Goal: Entertainment & Leisure: Consume media (video, audio)

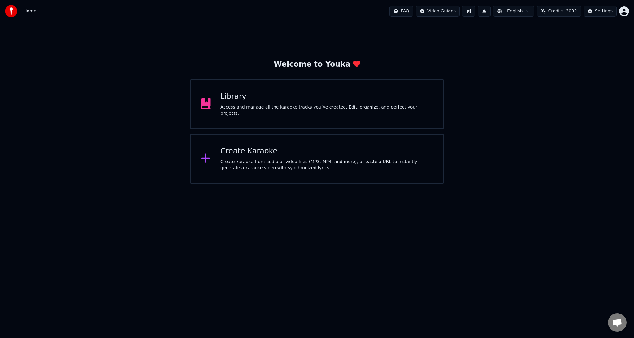
click at [242, 154] on div "Create Karaoke" at bounding box center [327, 151] width 213 height 10
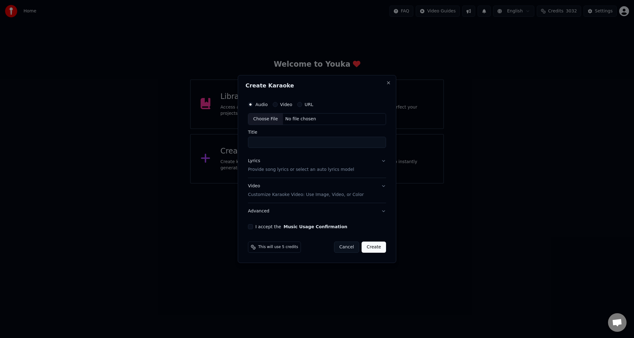
click at [270, 118] on div "Choose File" at bounding box center [265, 118] width 35 height 11
type input "**********"
click at [271, 169] on p "Provide song lyrics or select an auto lyrics model" at bounding box center [300, 169] width 106 height 6
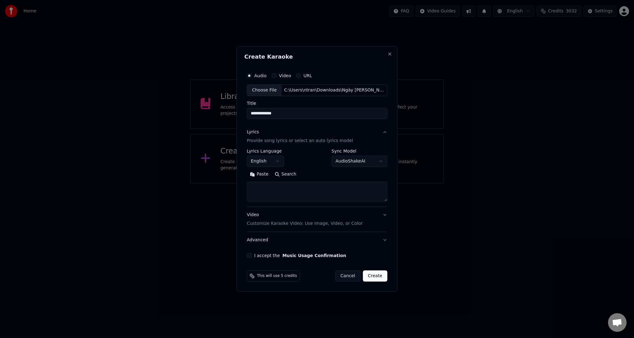
click at [282, 161] on button "English" at bounding box center [265, 161] width 37 height 11
select select "**"
click at [285, 200] on textarea at bounding box center [317, 192] width 141 height 20
paste textarea "**********"
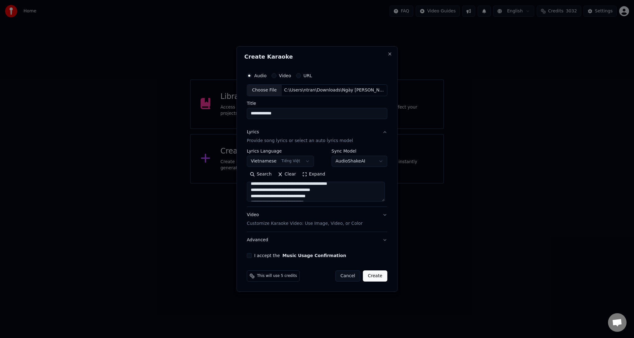
scroll to position [0, 0]
drag, startPoint x: 376, startPoint y: 193, endPoint x: 227, endPoint y: 182, distance: 149.5
click at [227, 182] on body "**********" at bounding box center [317, 91] width 634 height 183
drag, startPoint x: 362, startPoint y: 187, endPoint x: 251, endPoint y: 196, distance: 111.6
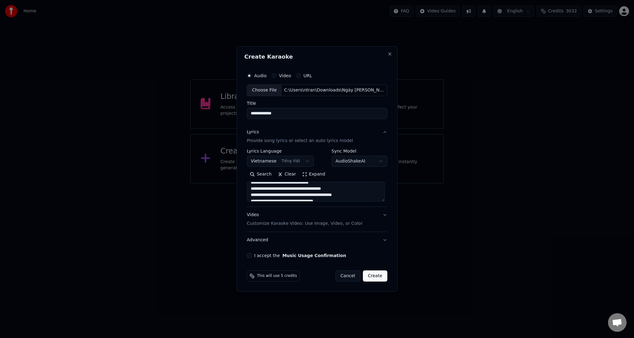
click at [251, 196] on textarea at bounding box center [316, 192] width 138 height 20
drag, startPoint x: 275, startPoint y: 186, endPoint x: 252, endPoint y: 188, distance: 22.4
click at [252, 188] on textarea at bounding box center [316, 192] width 138 height 20
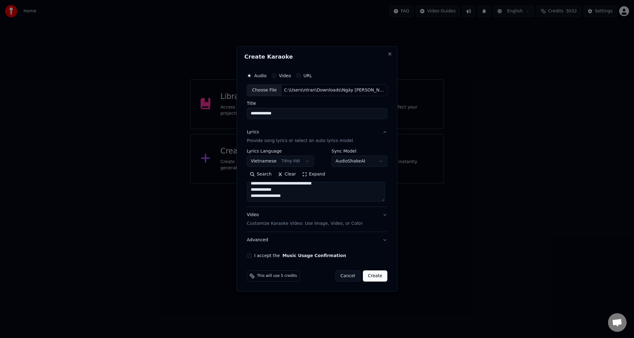
drag, startPoint x: 252, startPoint y: 187, endPoint x: 327, endPoint y: 217, distance: 81.5
click at [327, 217] on div "**********" at bounding box center [317, 186] width 141 height 124
type textarea "**********"
click at [320, 198] on textarea at bounding box center [316, 192] width 138 height 20
click at [316, 223] on p "Customize Karaoke Video: Use Image, Video, or Color" at bounding box center [305, 223] width 116 height 6
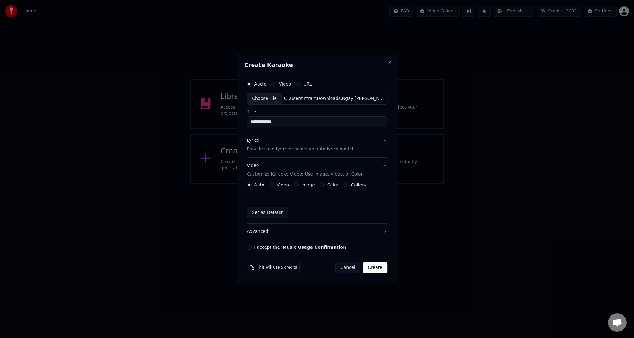
click at [309, 186] on label "Image" at bounding box center [308, 184] width 14 height 4
click at [299, 186] on button "Image" at bounding box center [296, 184] width 5 height 5
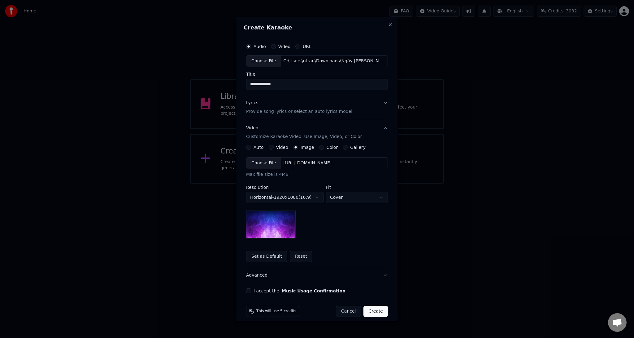
type button "image"
click at [318, 164] on div "[URL][DOMAIN_NAME]" at bounding box center [307, 163] width 53 height 6
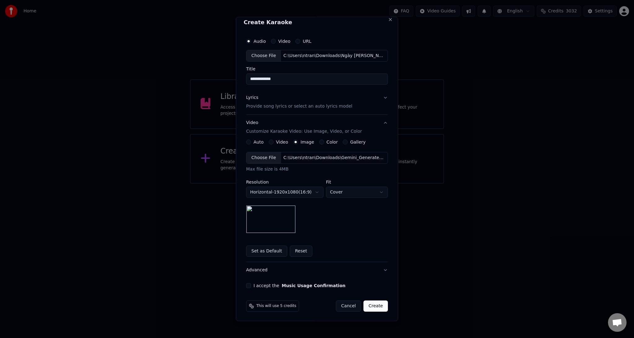
click at [246, 283] on button "I accept the Music Usage Confirmation" at bounding box center [248, 285] width 5 height 5
click at [371, 304] on button "Create" at bounding box center [376, 305] width 24 height 11
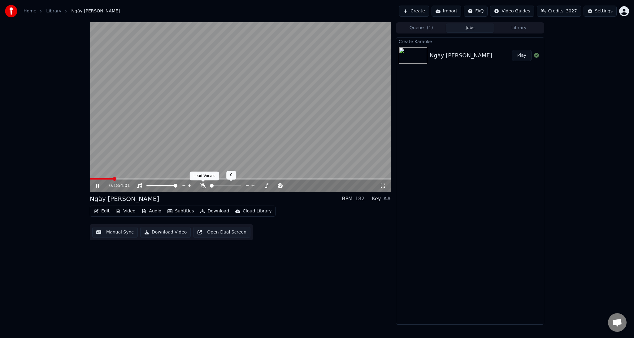
click at [202, 187] on icon at bounding box center [203, 185] width 6 height 5
click at [288, 179] on span at bounding box center [240, 178] width 301 height 1
click at [336, 178] on span at bounding box center [240, 178] width 301 height 1
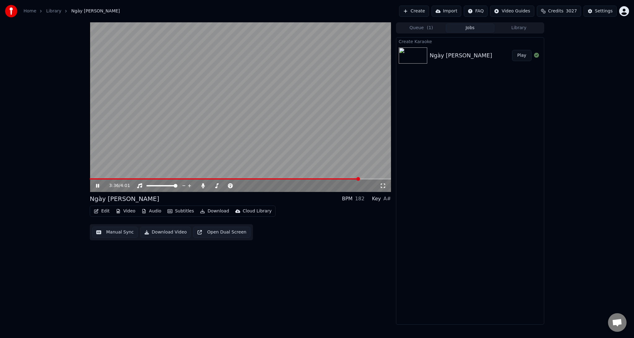
click at [360, 178] on span at bounding box center [240, 178] width 301 height 1
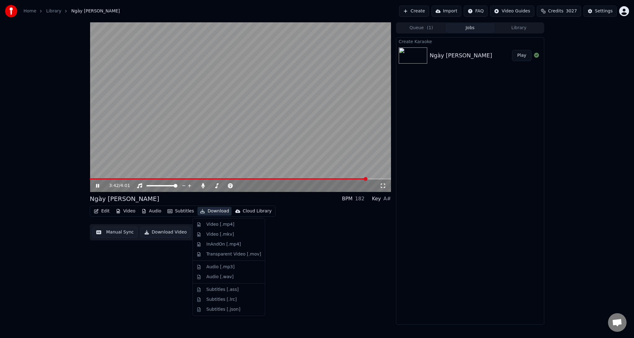
click at [214, 211] on button "Download" at bounding box center [215, 211] width 34 height 9
click at [215, 222] on div "Video [.mp4]" at bounding box center [221, 224] width 28 height 6
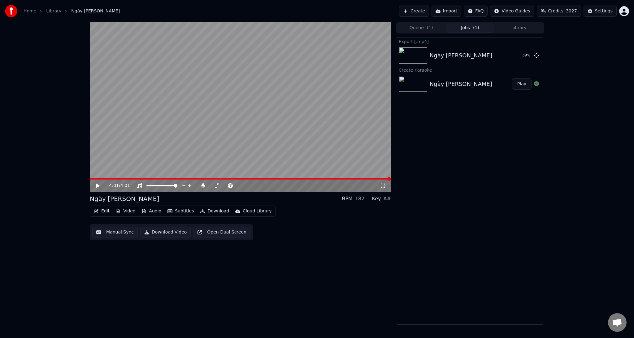
click at [529, 30] on button "Library" at bounding box center [519, 28] width 49 height 9
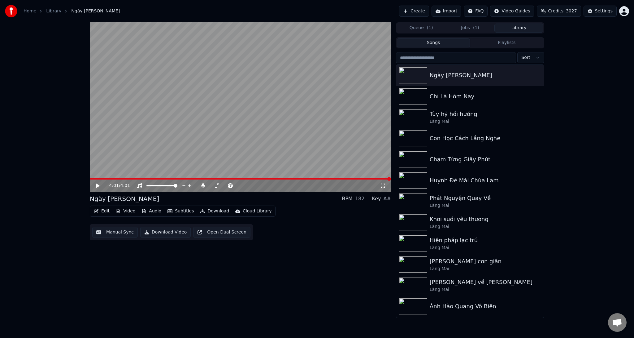
click at [430, 45] on button "Songs" at bounding box center [433, 42] width 73 height 9
click at [423, 29] on button "Queue ( 1 )" at bounding box center [421, 28] width 49 height 9
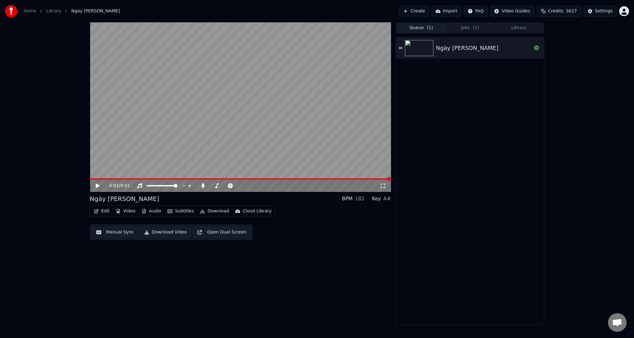
click at [469, 29] on button "Jobs ( 1 )" at bounding box center [470, 28] width 49 height 9
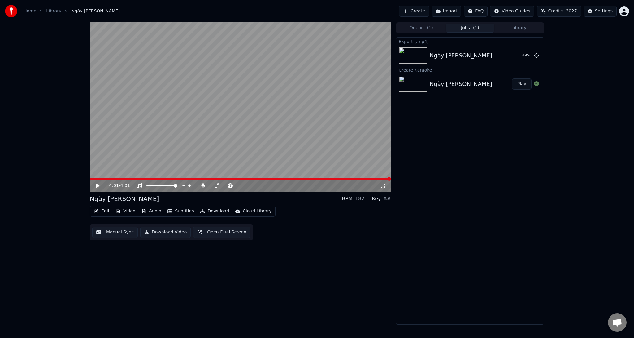
click at [425, 11] on button "Create" at bounding box center [414, 11] width 30 height 11
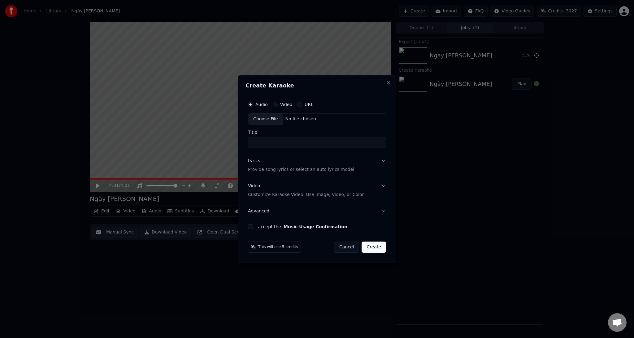
click at [265, 119] on div "Choose File" at bounding box center [265, 118] width 35 height 11
type input "**********"
click at [330, 169] on p "Provide song lyrics or select an auto lyrics model" at bounding box center [300, 169] width 106 height 6
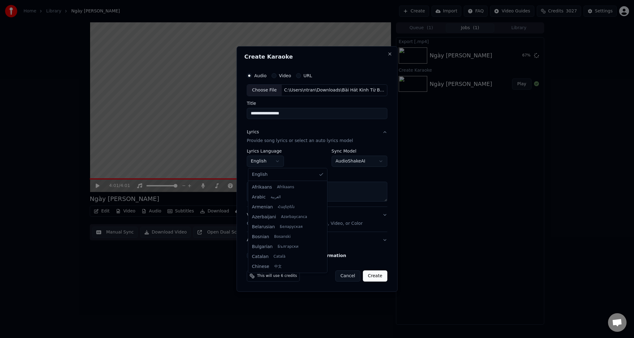
click at [278, 161] on body "**********" at bounding box center [317, 169] width 634 height 338
select select "**"
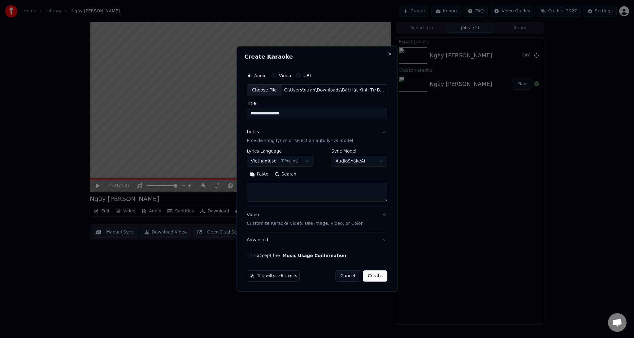
click at [299, 190] on textarea at bounding box center [317, 192] width 141 height 20
paste textarea "**********"
drag, startPoint x: 281, startPoint y: 186, endPoint x: 252, endPoint y: 188, distance: 28.6
click at [252, 188] on textarea at bounding box center [316, 192] width 138 height 20
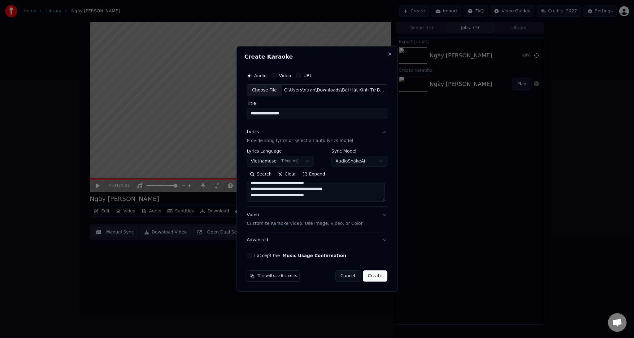
scroll to position [85, 0]
drag, startPoint x: 271, startPoint y: 195, endPoint x: 253, endPoint y: 194, distance: 18.6
click at [253, 194] on textarea at bounding box center [316, 192] width 138 height 20
drag, startPoint x: 274, startPoint y: 195, endPoint x: 249, endPoint y: 195, distance: 24.8
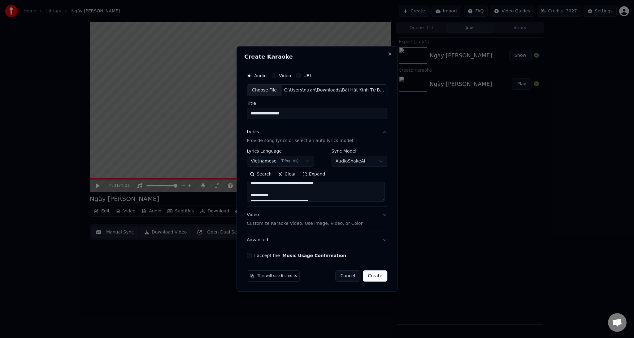
click at [249, 195] on textarea at bounding box center [316, 192] width 138 height 20
drag, startPoint x: 288, startPoint y: 189, endPoint x: 252, endPoint y: 189, distance: 36.9
click at [252, 189] on textarea at bounding box center [316, 192] width 138 height 20
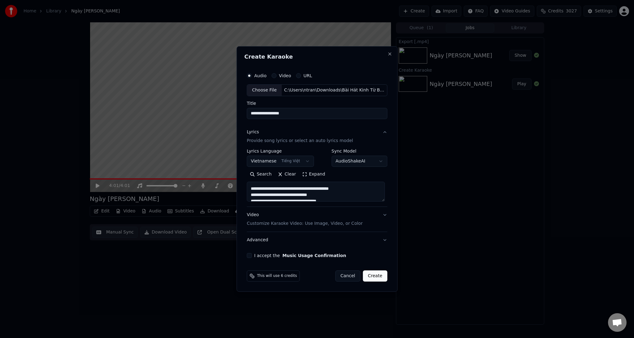
drag, startPoint x: 289, startPoint y: 195, endPoint x: 258, endPoint y: 186, distance: 31.6
click at [258, 186] on textarea at bounding box center [316, 192] width 138 height 20
click at [295, 187] on textarea at bounding box center [316, 192] width 138 height 20
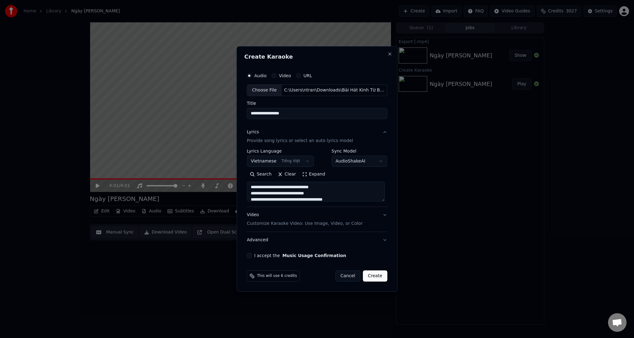
drag, startPoint x: 285, startPoint y: 186, endPoint x: 265, endPoint y: 183, distance: 20.3
click at [265, 183] on textarea at bounding box center [316, 192] width 138 height 20
click at [291, 185] on textarea at bounding box center [316, 192] width 138 height 20
drag, startPoint x: 284, startPoint y: 184, endPoint x: 277, endPoint y: 191, distance: 10.5
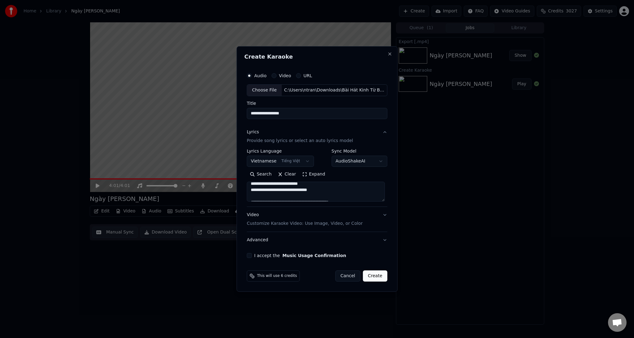
click at [276, 191] on textarea at bounding box center [316, 192] width 138 height 20
click at [294, 193] on textarea at bounding box center [316, 192] width 138 height 20
drag, startPoint x: 275, startPoint y: 195, endPoint x: 254, endPoint y: 196, distance: 21.4
click at [254, 196] on textarea at bounding box center [316, 192] width 138 height 20
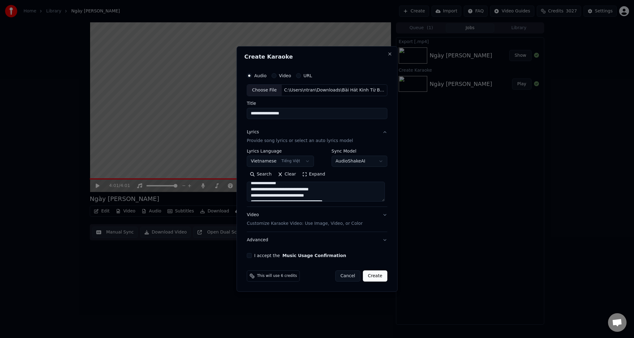
scroll to position [233, 0]
drag, startPoint x: 272, startPoint y: 197, endPoint x: 274, endPoint y: 185, distance: 11.7
click at [274, 185] on textarea at bounding box center [316, 192] width 138 height 20
click at [295, 192] on textarea at bounding box center [316, 192] width 138 height 20
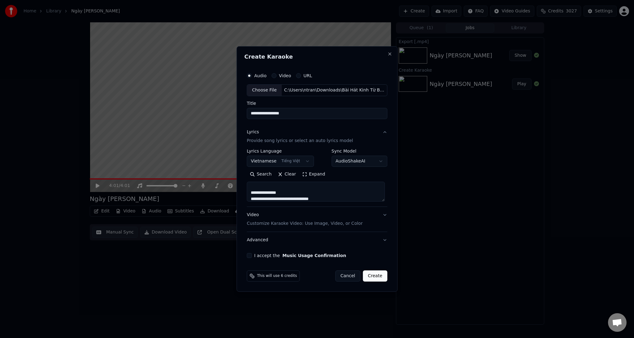
drag, startPoint x: 282, startPoint y: 192, endPoint x: 259, endPoint y: 192, distance: 23.2
click at [259, 192] on textarea at bounding box center [316, 192] width 138 height 20
drag, startPoint x: 255, startPoint y: 188, endPoint x: 344, endPoint y: 222, distance: 95.0
click at [344, 222] on div "**********" at bounding box center [317, 186] width 141 height 124
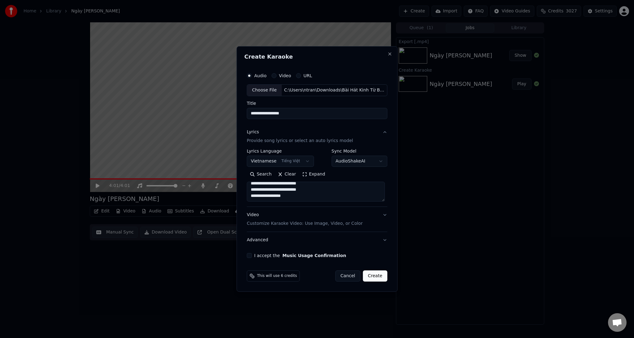
type textarea "**********"
click at [340, 196] on textarea at bounding box center [316, 192] width 138 height 20
click at [249, 255] on button "I accept the Music Usage Confirmation" at bounding box center [249, 255] width 5 height 5
type button "on"
click at [309, 223] on p "Customize Karaoke Video: Use Image, Video, or Color" at bounding box center [305, 223] width 116 height 6
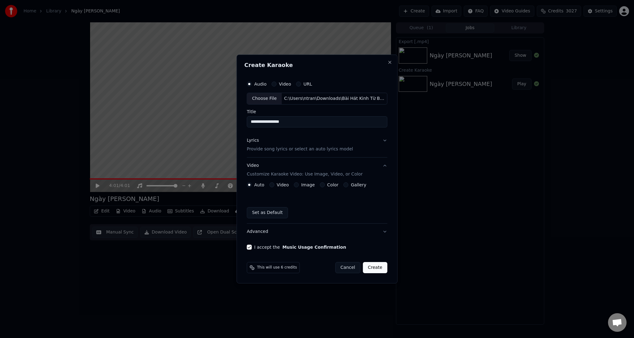
click at [310, 187] on label "Image" at bounding box center [308, 184] width 14 height 4
click at [299, 187] on button "Image" at bounding box center [296, 184] width 5 height 5
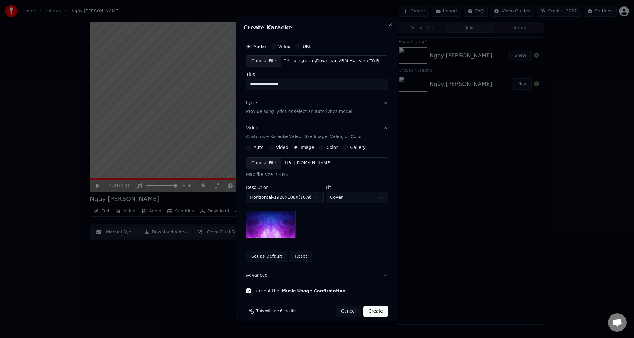
click at [281, 165] on div "[URL][DOMAIN_NAME]" at bounding box center [307, 163] width 53 height 6
click at [266, 255] on button "Set as Default" at bounding box center [266, 255] width 41 height 11
click at [371, 310] on button "Create" at bounding box center [376, 310] width 24 height 11
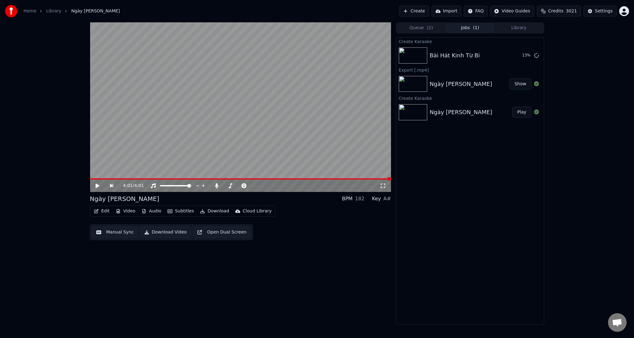
click at [429, 11] on button "Create" at bounding box center [414, 11] width 30 height 11
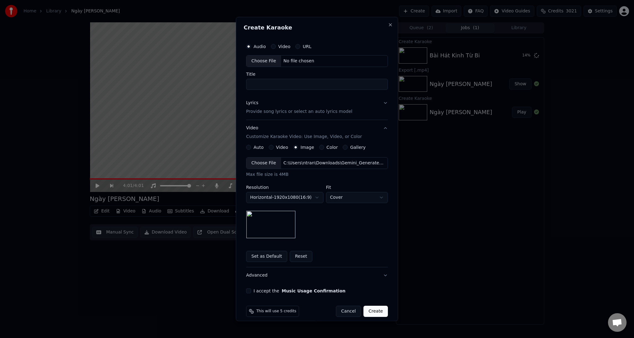
click at [269, 63] on div "Choose File" at bounding box center [264, 60] width 35 height 11
type input "**********"
click at [295, 111] on p "Provide song lyrics or select an auto lyrics model" at bounding box center [299, 111] width 106 height 6
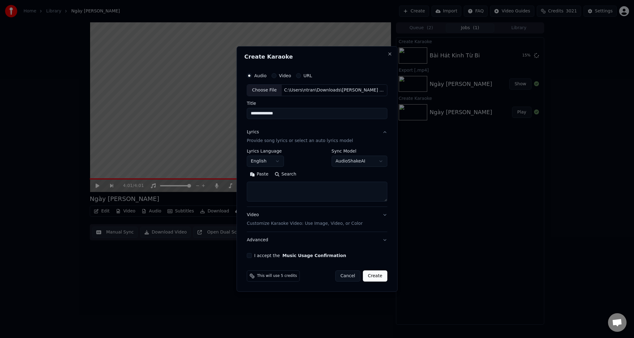
click at [266, 139] on p "Provide song lyrics or select an auto lyrics model" at bounding box center [300, 141] width 106 height 6
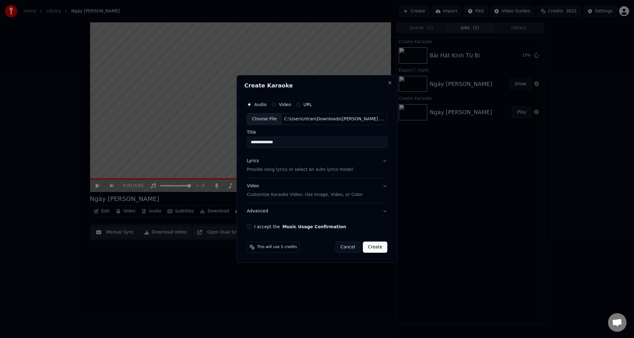
click at [257, 162] on div "Lyrics" at bounding box center [253, 161] width 12 height 6
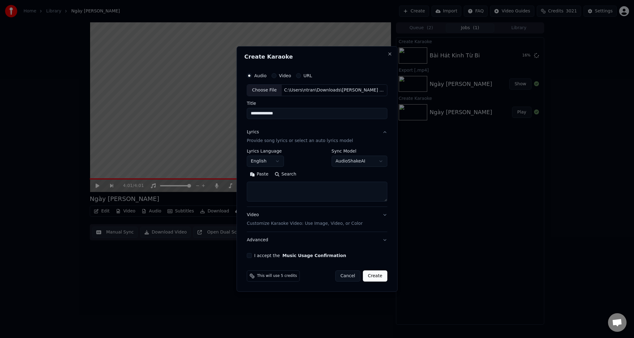
click at [266, 161] on body "**********" at bounding box center [317, 169] width 634 height 338
select select "**"
click at [311, 195] on textarea at bounding box center [317, 192] width 141 height 20
paste textarea "**********"
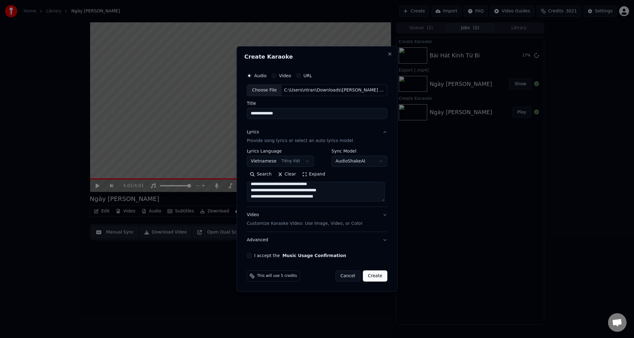
scroll to position [0, 0]
drag, startPoint x: 286, startPoint y: 187, endPoint x: 232, endPoint y: 179, distance: 54.5
click at [232, 179] on body "**********" at bounding box center [317, 169] width 634 height 338
drag, startPoint x: 277, startPoint y: 192, endPoint x: 247, endPoint y: 196, distance: 30.3
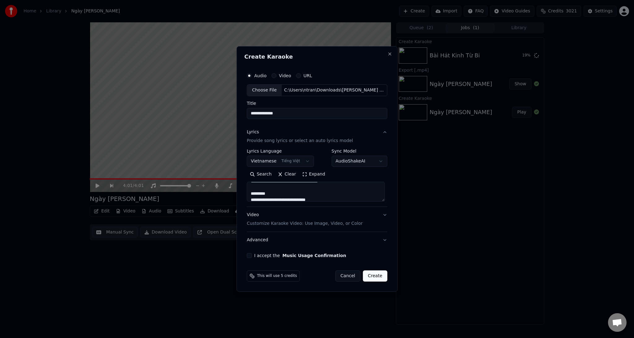
click at [247, 196] on div "**********" at bounding box center [317, 163] width 146 height 193
drag, startPoint x: 282, startPoint y: 187, endPoint x: 253, endPoint y: 187, distance: 29.1
click at [253, 187] on textarea at bounding box center [316, 192] width 138 height 20
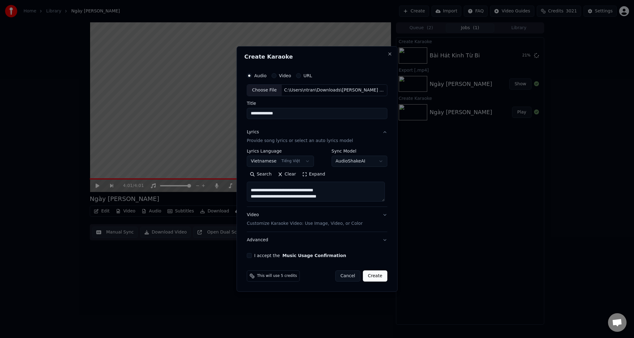
drag, startPoint x: 275, startPoint y: 184, endPoint x: 278, endPoint y: 191, distance: 7.2
click at [278, 191] on textarea at bounding box center [316, 192] width 138 height 20
click at [272, 187] on textarea at bounding box center [316, 192] width 138 height 20
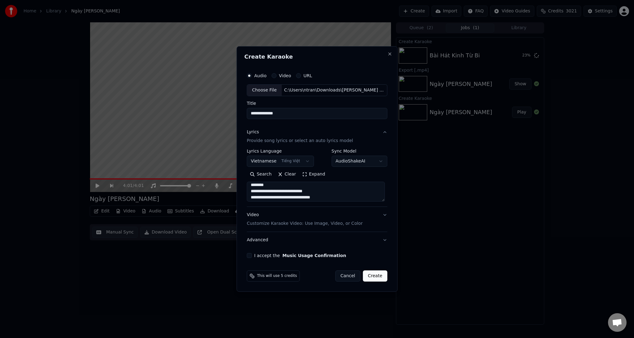
click at [272, 184] on textarea at bounding box center [316, 192] width 138 height 20
click at [276, 184] on textarea at bounding box center [316, 192] width 138 height 20
type textarea "**********"
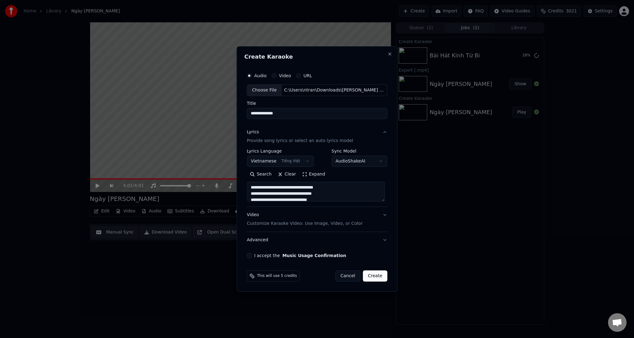
click at [300, 224] on p "Customize Karaoke Video: Use Image, Video, or Color" at bounding box center [305, 223] width 116 height 6
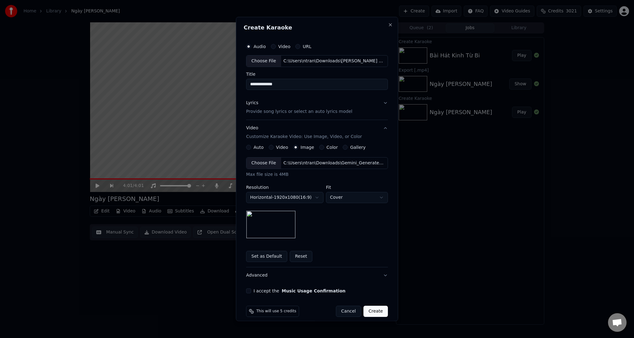
click at [301, 160] on div "C:\Users\ntran\Downloads\Gemini_Generated_Image_nu06mwnu06mwnu06 copy.jpg" at bounding box center [333, 163] width 105 height 6
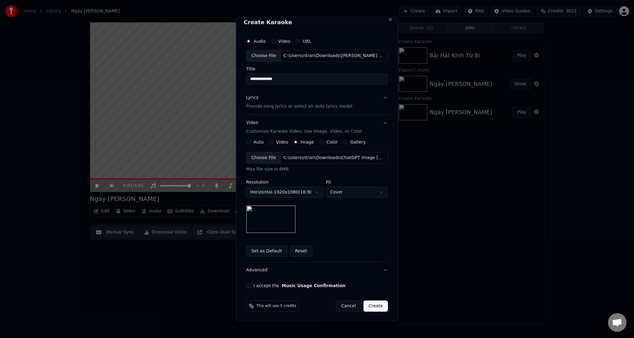
click at [246, 286] on button "I accept the Music Usage Confirmation" at bounding box center [248, 285] width 5 height 5
click at [374, 304] on button "Create" at bounding box center [376, 305] width 24 height 11
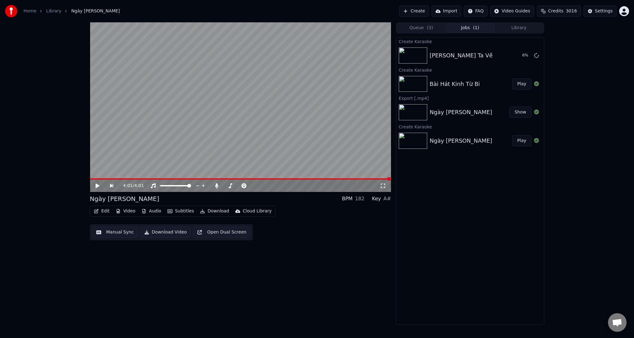
click at [470, 145] on div "Ngày [PERSON_NAME] Play" at bounding box center [471, 140] width 148 height 21
click at [100, 212] on button "Edit" at bounding box center [101, 211] width 21 height 9
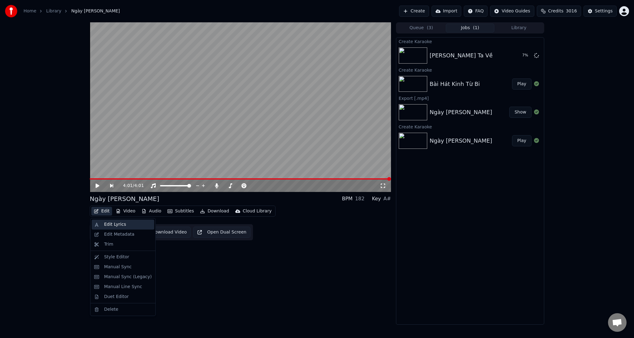
click at [109, 226] on div "Edit Lyrics" at bounding box center [115, 224] width 22 height 6
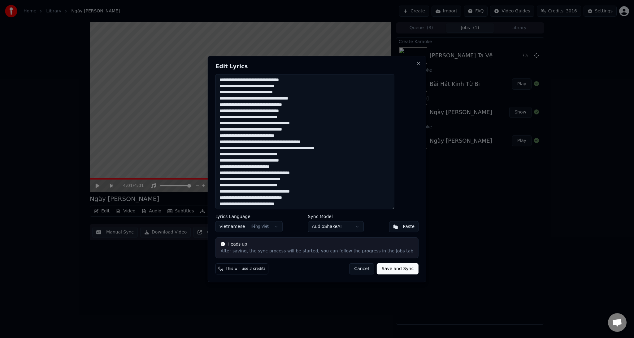
click at [327, 125] on textarea at bounding box center [305, 141] width 179 height 135
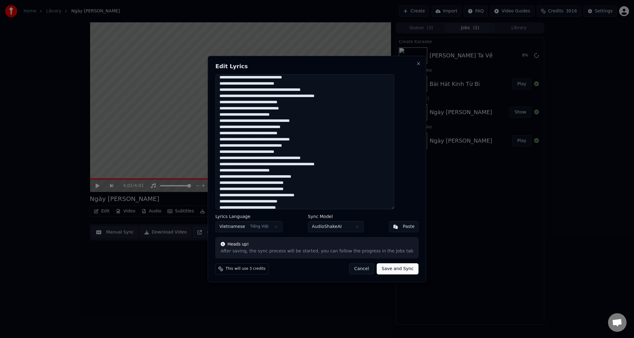
scroll to position [74, 0]
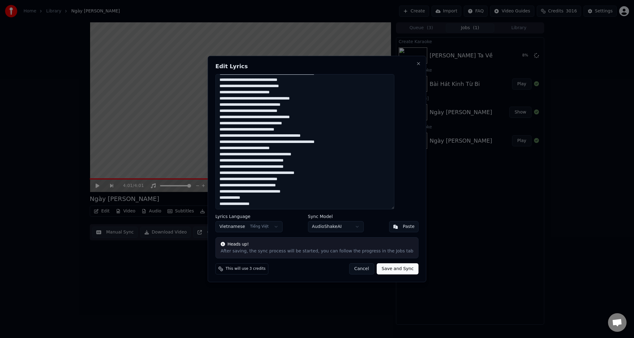
drag, startPoint x: 320, startPoint y: 166, endPoint x: 228, endPoint y: 166, distance: 91.7
click at [228, 166] on textarea at bounding box center [305, 141] width 179 height 135
type textarea "**********"
click at [387, 269] on button "Save and Sync" at bounding box center [398, 268] width 42 height 11
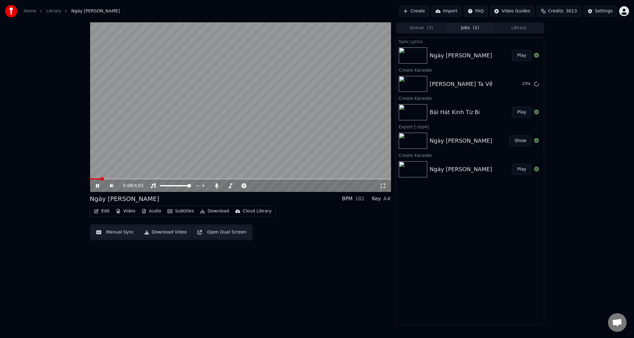
click at [97, 185] on icon at bounding box center [97, 186] width 3 height 4
click at [217, 187] on icon at bounding box center [216, 185] width 3 height 5
click at [98, 187] on icon at bounding box center [102, 185] width 14 height 5
click at [256, 177] on video at bounding box center [240, 106] width 301 height 169
click at [264, 179] on span at bounding box center [240, 178] width 301 height 1
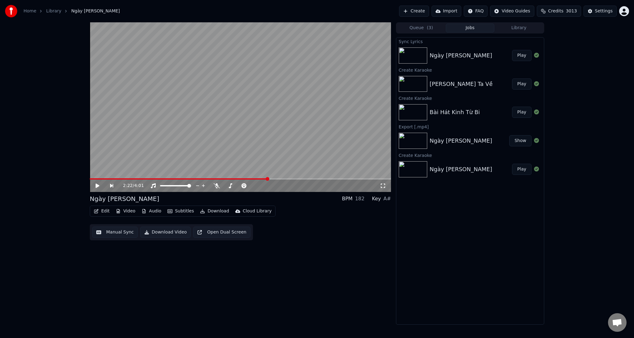
click at [214, 212] on button "Download" at bounding box center [215, 211] width 34 height 9
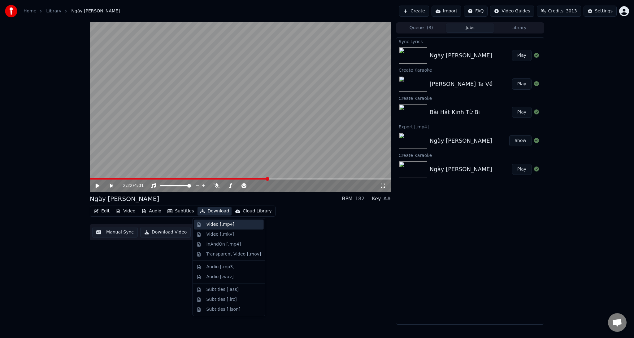
click at [213, 224] on div "Video [.mp4]" at bounding box center [221, 224] width 28 height 6
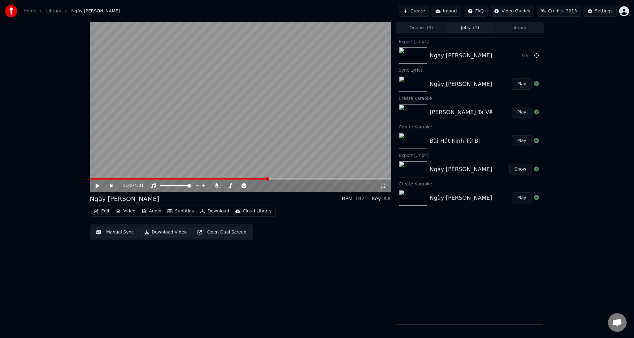
click at [528, 112] on button "Play" at bounding box center [522, 112] width 20 height 11
click at [204, 186] on icon at bounding box center [203, 185] width 6 height 5
click at [123, 210] on button "Video" at bounding box center [125, 211] width 24 height 9
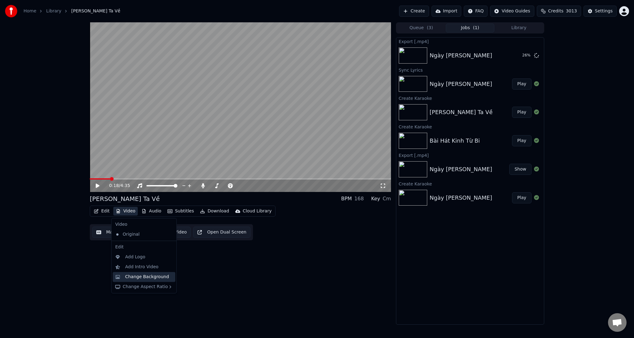
click at [164, 278] on div "Change Background" at bounding box center [149, 277] width 48 height 6
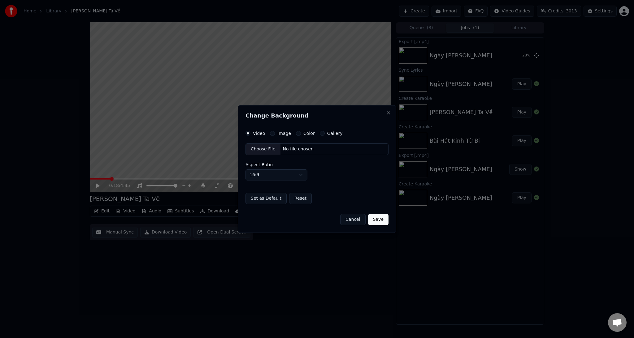
click at [287, 149] on div "No file chosen" at bounding box center [299, 149] width 36 height 6
click at [289, 134] on label "Image" at bounding box center [285, 133] width 14 height 4
click at [275, 134] on button "Image" at bounding box center [272, 133] width 5 height 5
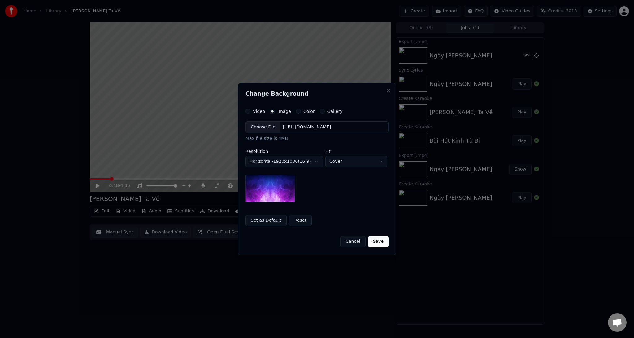
click at [272, 126] on div "Choose File" at bounding box center [263, 126] width 35 height 11
click at [377, 243] on button "Save" at bounding box center [378, 241] width 20 height 11
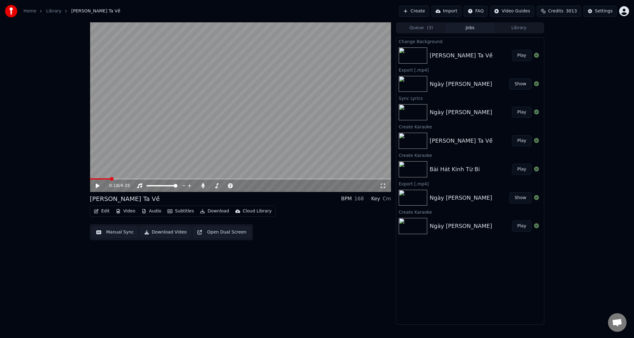
click at [418, 57] on img at bounding box center [413, 55] width 29 height 16
click at [525, 54] on button "Play" at bounding box center [522, 55] width 20 height 11
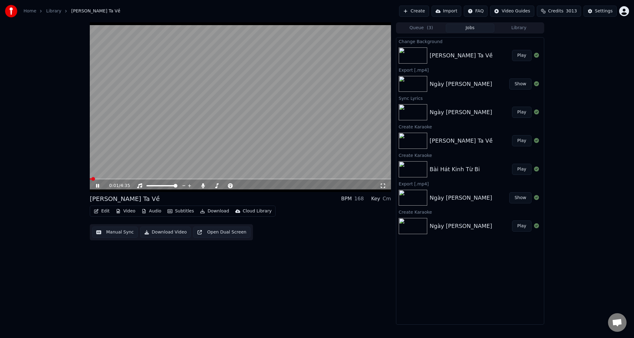
click at [512, 50] on button "Play" at bounding box center [522, 55] width 20 height 11
click at [309, 178] on video at bounding box center [240, 106] width 301 height 169
click at [310, 178] on span at bounding box center [240, 178] width 301 height 1
click at [363, 179] on span at bounding box center [240, 178] width 301 height 1
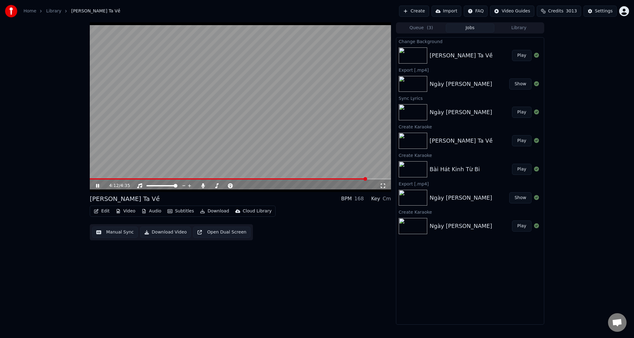
click at [336, 178] on video at bounding box center [240, 106] width 301 height 169
click at [336, 180] on div "4:13 / 4:35" at bounding box center [240, 185] width 301 height 12
click at [337, 178] on span at bounding box center [229, 178] width 278 height 1
click at [327, 138] on video at bounding box center [240, 106] width 301 height 169
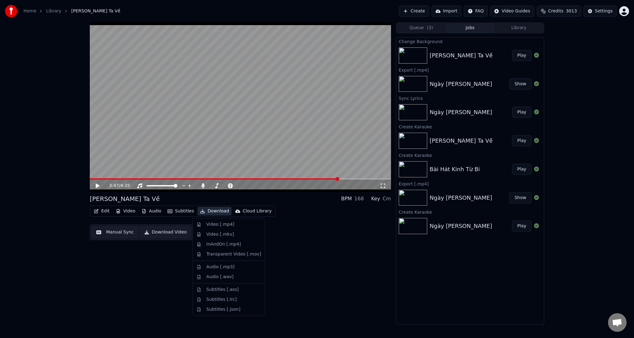
click at [204, 210] on button "Download" at bounding box center [215, 211] width 34 height 9
click at [212, 226] on div "Video [.mp4]" at bounding box center [221, 224] width 28 height 6
